Goal: Download file/media

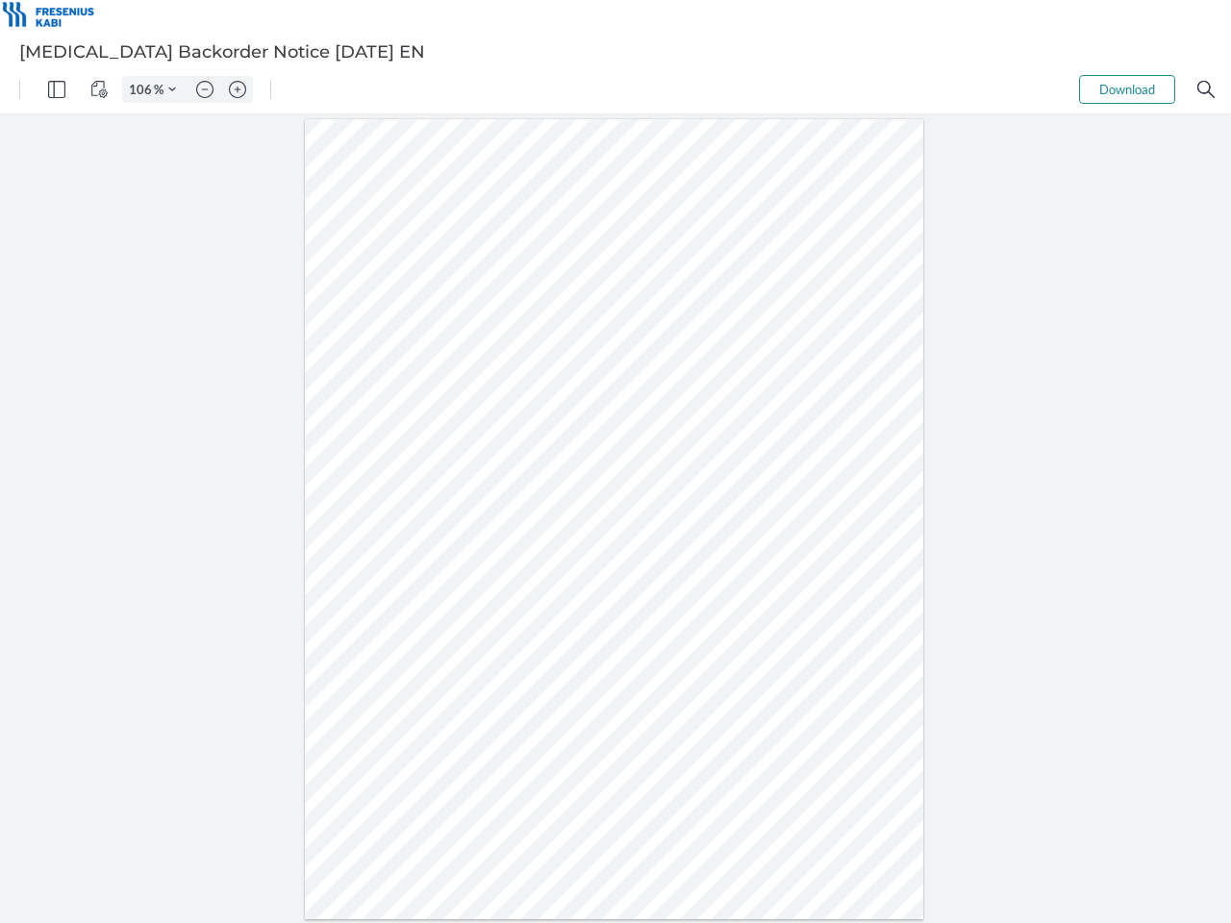
click at [57, 89] on img "Panel" at bounding box center [56, 89] width 17 height 17
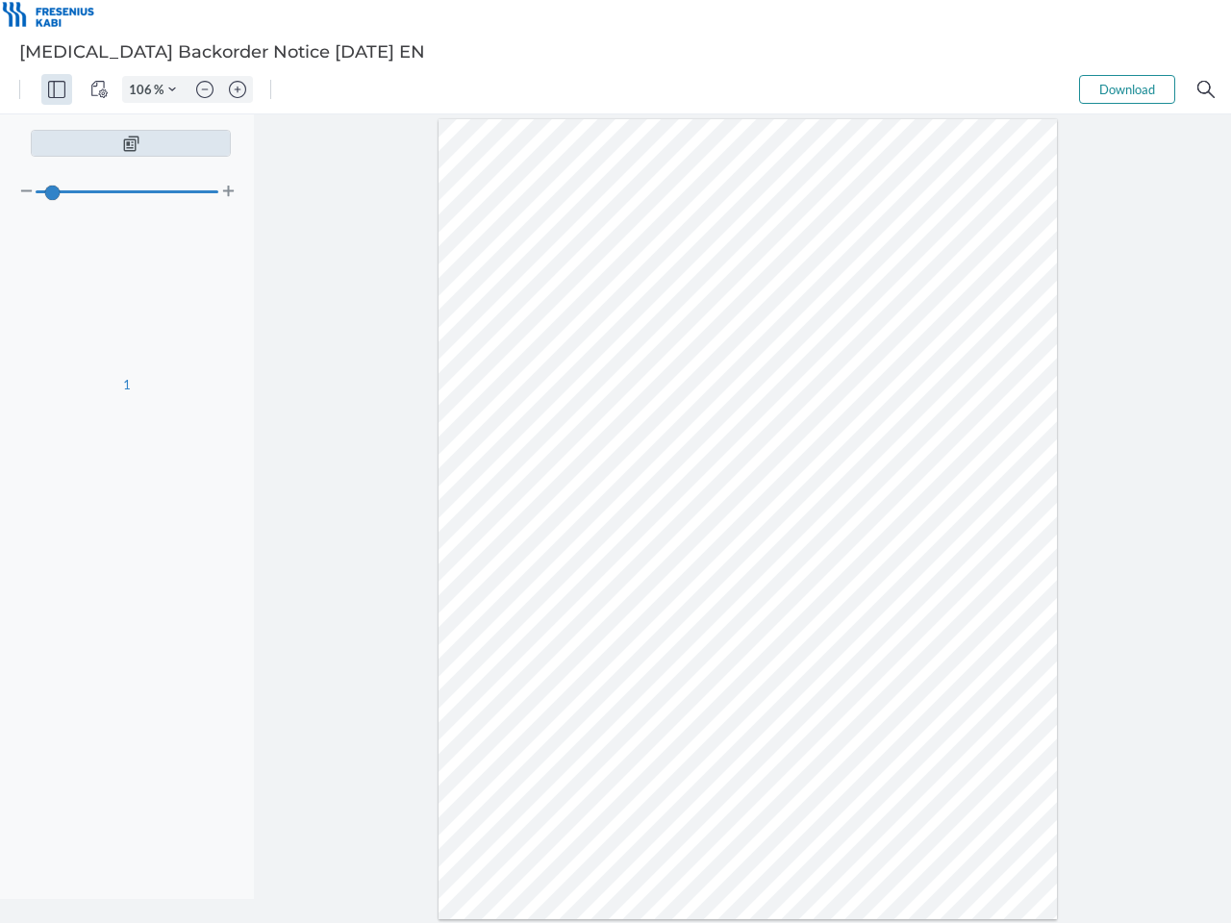
click at [99, 89] on img "View Controls" at bounding box center [98, 89] width 17 height 17
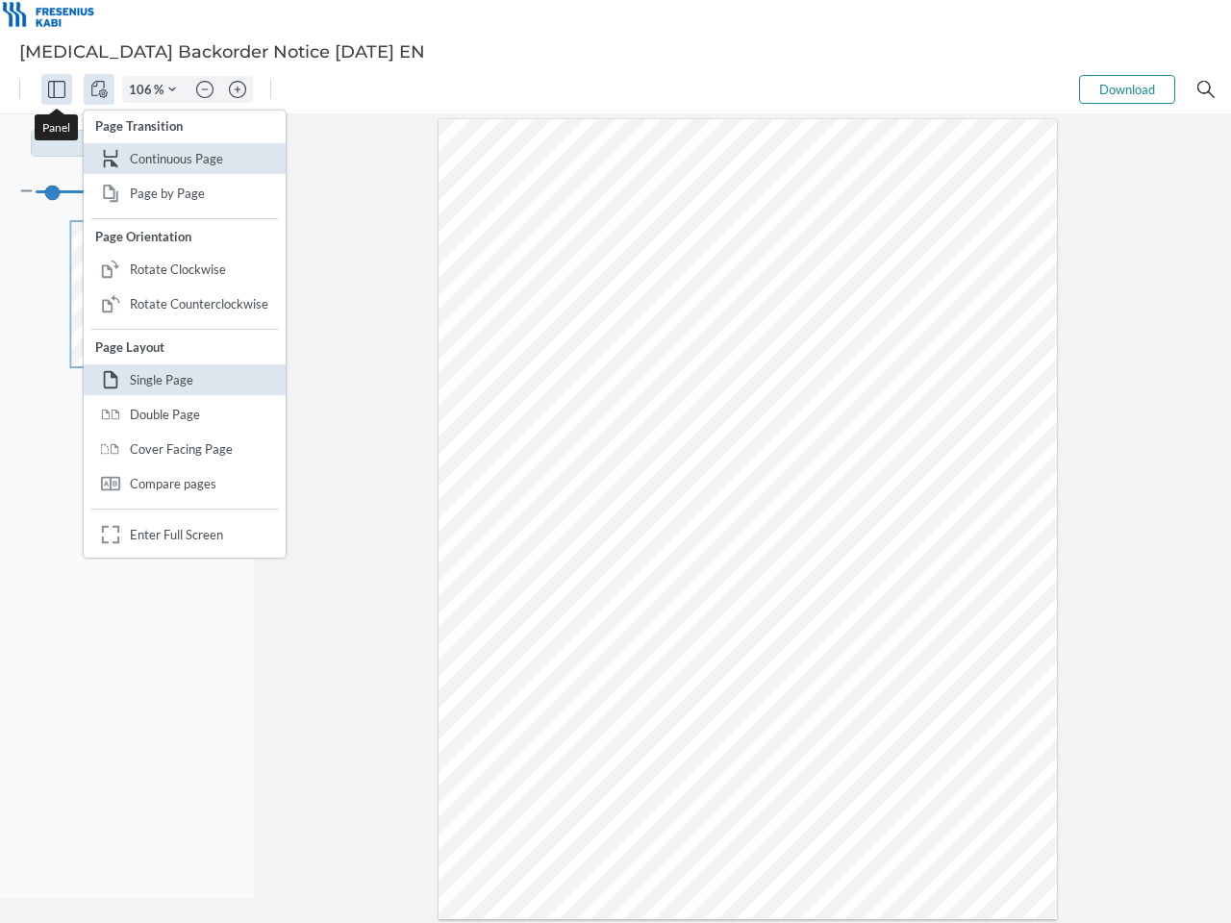
click at [143, 89] on input "106" at bounding box center [138, 89] width 31 height 17
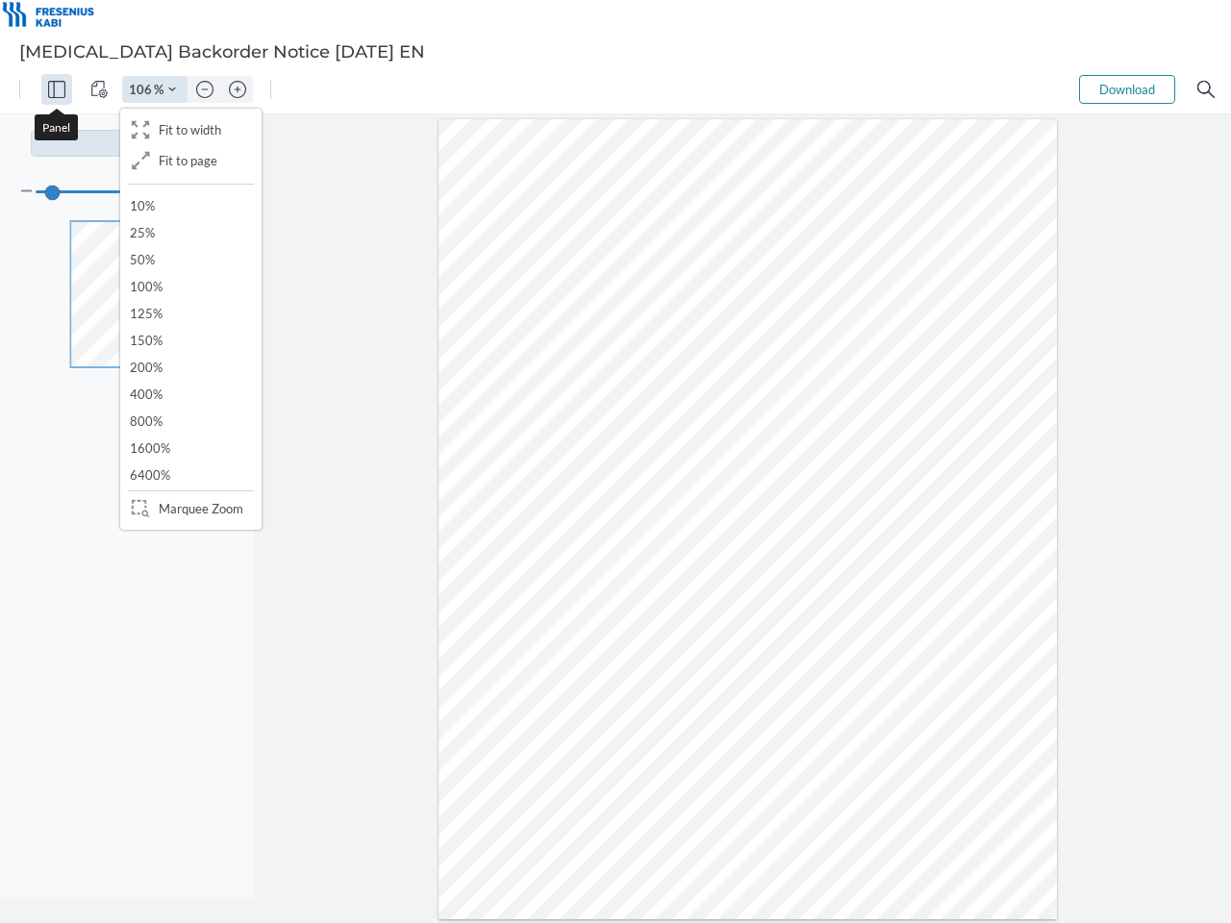
click at [172, 89] on img "Zoom Controls" at bounding box center [172, 90] width 8 height 8
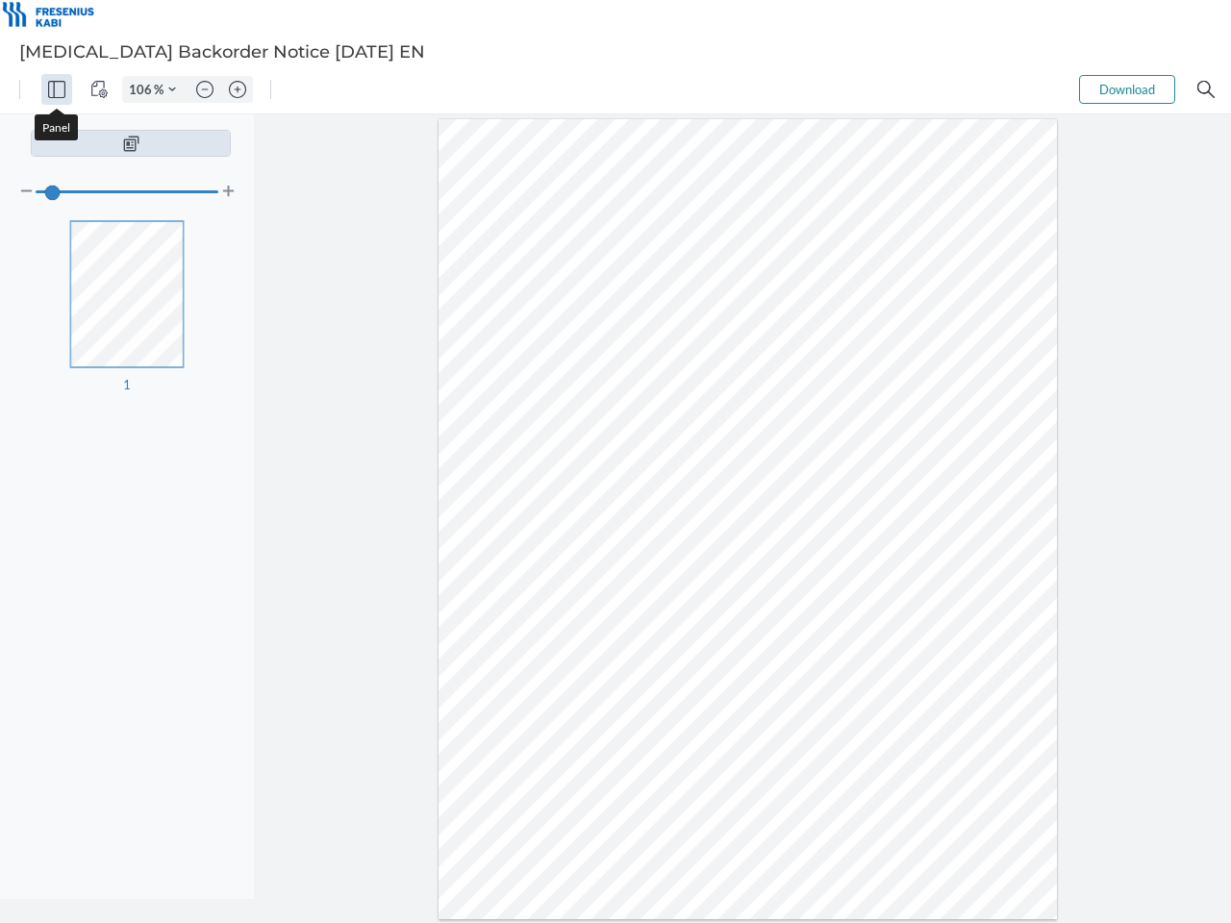
click at [205, 89] on img "Zoom out" at bounding box center [204, 89] width 17 height 17
click at [237, 89] on img "Zoom in" at bounding box center [237, 89] width 17 height 17
type input "106"
click at [1127, 89] on button "Download" at bounding box center [1127, 89] width 96 height 29
click at [1206, 89] on img "Search" at bounding box center [1205, 89] width 17 height 17
